Goal: Task Accomplishment & Management: Use online tool/utility

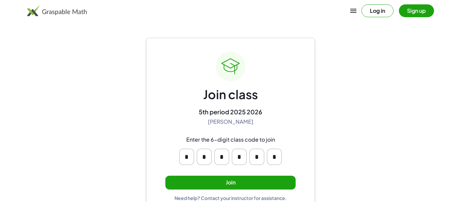
scroll to position [13, 0]
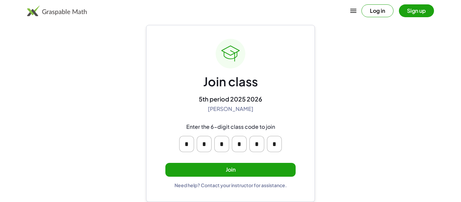
click at [206, 168] on button "Join" at bounding box center [230, 170] width 130 height 14
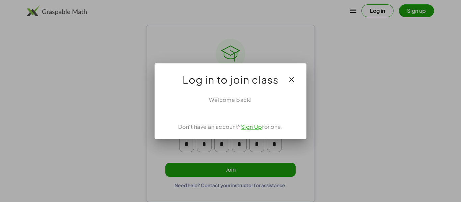
scroll to position [0, 0]
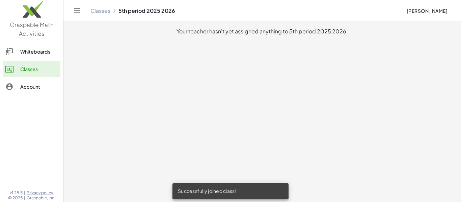
click at [6, 57] on link "Whiteboards" at bounding box center [32, 52] width 58 height 16
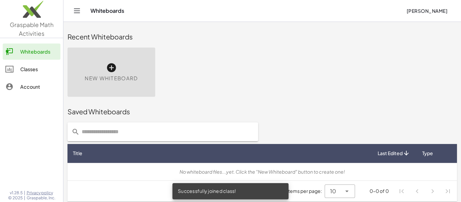
click at [41, 73] on div "Classes" at bounding box center [38, 69] width 37 height 8
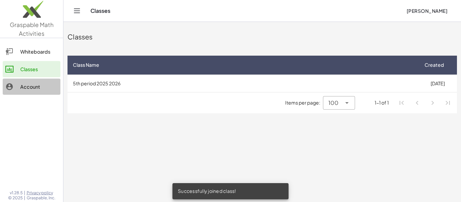
click at [41, 90] on div "Account" at bounding box center [38, 87] width 37 height 8
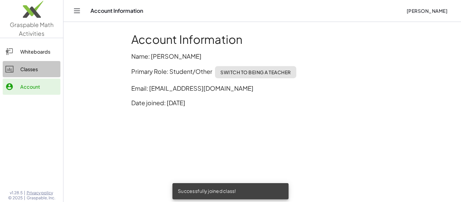
click at [33, 70] on div "Classes" at bounding box center [38, 69] width 37 height 8
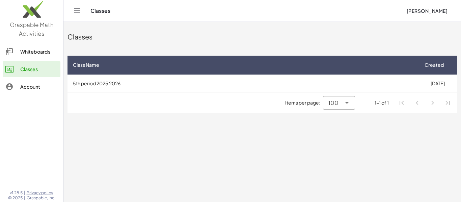
click at [345, 103] on icon at bounding box center [347, 103] width 8 height 8
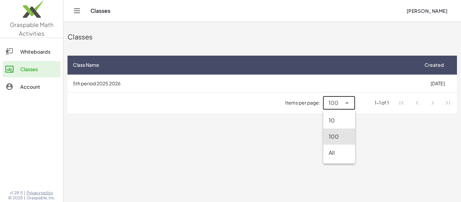
click at [337, 163] on div "10 100 All" at bounding box center [339, 137] width 32 height 54
click at [333, 158] on div "All" at bounding box center [339, 153] width 32 height 16
type input "**"
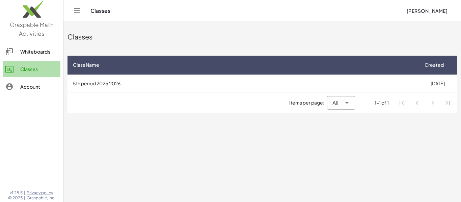
click at [56, 73] on link "Classes" at bounding box center [32, 69] width 58 height 16
click at [43, 51] on div "Whiteboards" at bounding box center [38, 52] width 37 height 8
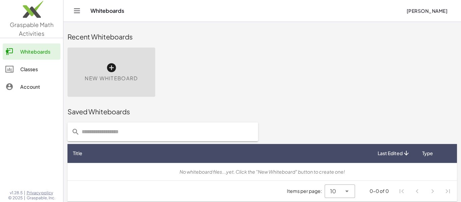
scroll to position [4, 0]
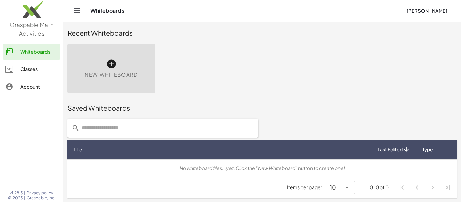
click at [42, 80] on link "Account" at bounding box center [32, 87] width 58 height 16
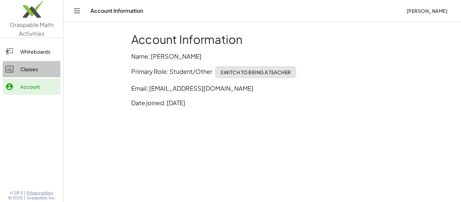
click at [32, 63] on link "Classes" at bounding box center [32, 69] width 58 height 16
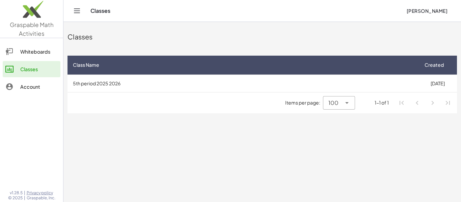
click at [33, 56] on link "Whiteboards" at bounding box center [32, 52] width 58 height 16
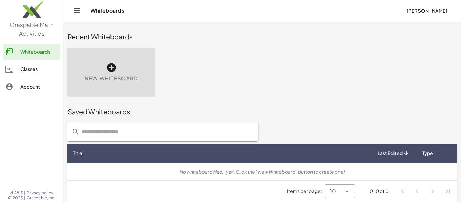
click at [101, 79] on span "New Whiteboard" at bounding box center [111, 79] width 53 height 8
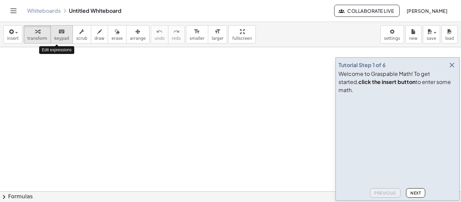
click at [64, 40] on button "keyboard keypad" at bounding box center [62, 34] width 22 height 18
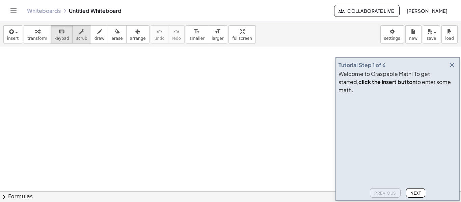
click at [76, 38] on span "scrub" at bounding box center [81, 38] width 11 height 5
drag, startPoint x: 70, startPoint y: 111, endPoint x: 413, endPoint y: 218, distance: 359.1
click at [413, 202] on html "Graspable Math Activities Whiteboards Classes Account v1.28.5 | Privacy policy …" at bounding box center [230, 101] width 461 height 202
click at [97, 32] on icon "button" at bounding box center [99, 32] width 5 height 8
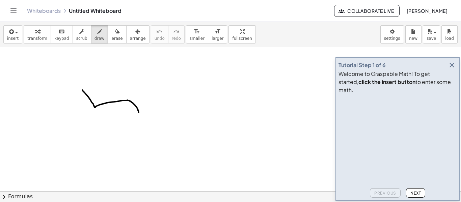
drag, startPoint x: 82, startPoint y: 90, endPoint x: 138, endPoint y: 111, distance: 59.0
click at [138, 111] on div at bounding box center [230, 191] width 461 height 288
drag, startPoint x: 107, startPoint y: 102, endPoint x: 139, endPoint y: 121, distance: 37.4
click at [139, 121] on div at bounding box center [230, 191] width 461 height 288
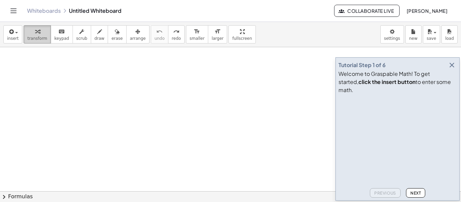
click at [37, 39] on span "transform" at bounding box center [37, 38] width 20 height 5
click at [410, 195] on span "Next" at bounding box center [415, 193] width 10 height 5
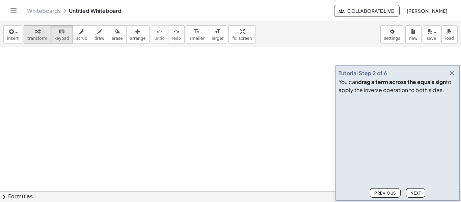
click at [29, 33] on div "button" at bounding box center [37, 31] width 20 height 8
drag, startPoint x: 36, startPoint y: 38, endPoint x: 69, endPoint y: 58, distance: 38.4
click at [69, 58] on div "insert select one: Math Expression Function Text Youtube Video Graphing Geometr…" at bounding box center [230, 112] width 461 height 180
click at [60, 41] on button "keyboard keypad" at bounding box center [62, 34] width 22 height 18
click at [407, 190] on button "Next" at bounding box center [415, 192] width 19 height 9
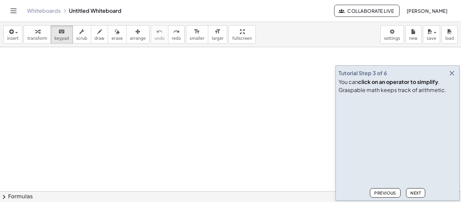
click at [406, 187] on div "Previous Next" at bounding box center [397, 192] width 118 height 12
click at [412, 191] on span "Next" at bounding box center [415, 193] width 10 height 5
click at [410, 191] on span "Next" at bounding box center [415, 193] width 10 height 5
click at [395, 191] on span "Previous" at bounding box center [385, 193] width 22 height 5
click at [414, 192] on span "Next" at bounding box center [415, 193] width 10 height 5
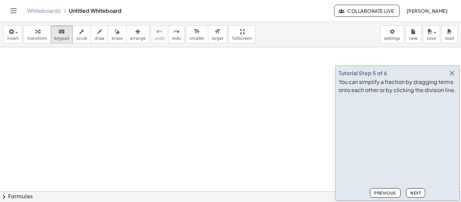
click at [414, 192] on span "Next" at bounding box center [415, 193] width 10 height 5
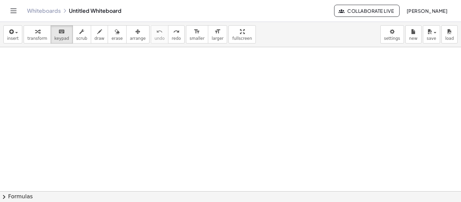
click at [414, 192] on button "chevron_right Formulas" at bounding box center [230, 196] width 461 height 11
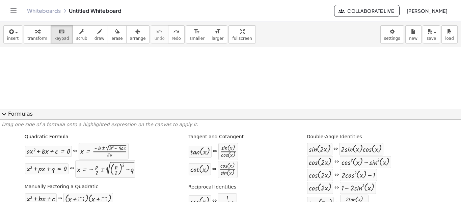
click at [247, 86] on div at bounding box center [230, 191] width 461 height 288
click at [24, 112] on button "expand_more Formulas" at bounding box center [230, 114] width 461 height 11
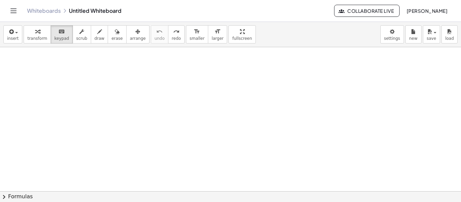
click at [107, 194] on button "chevron_right Formulas" at bounding box center [230, 196] width 461 height 11
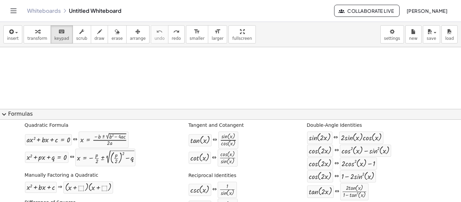
scroll to position [11, 0]
click at [149, 117] on button "expand_more Formulas" at bounding box center [230, 114] width 461 height 11
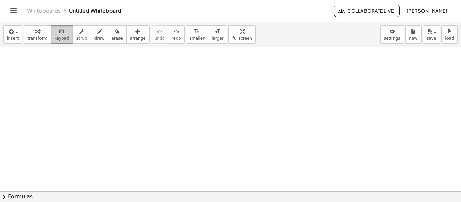
click at [54, 32] on div "keyboard" at bounding box center [61, 31] width 15 height 8
